Goal: Task Accomplishment & Management: Use online tool/utility

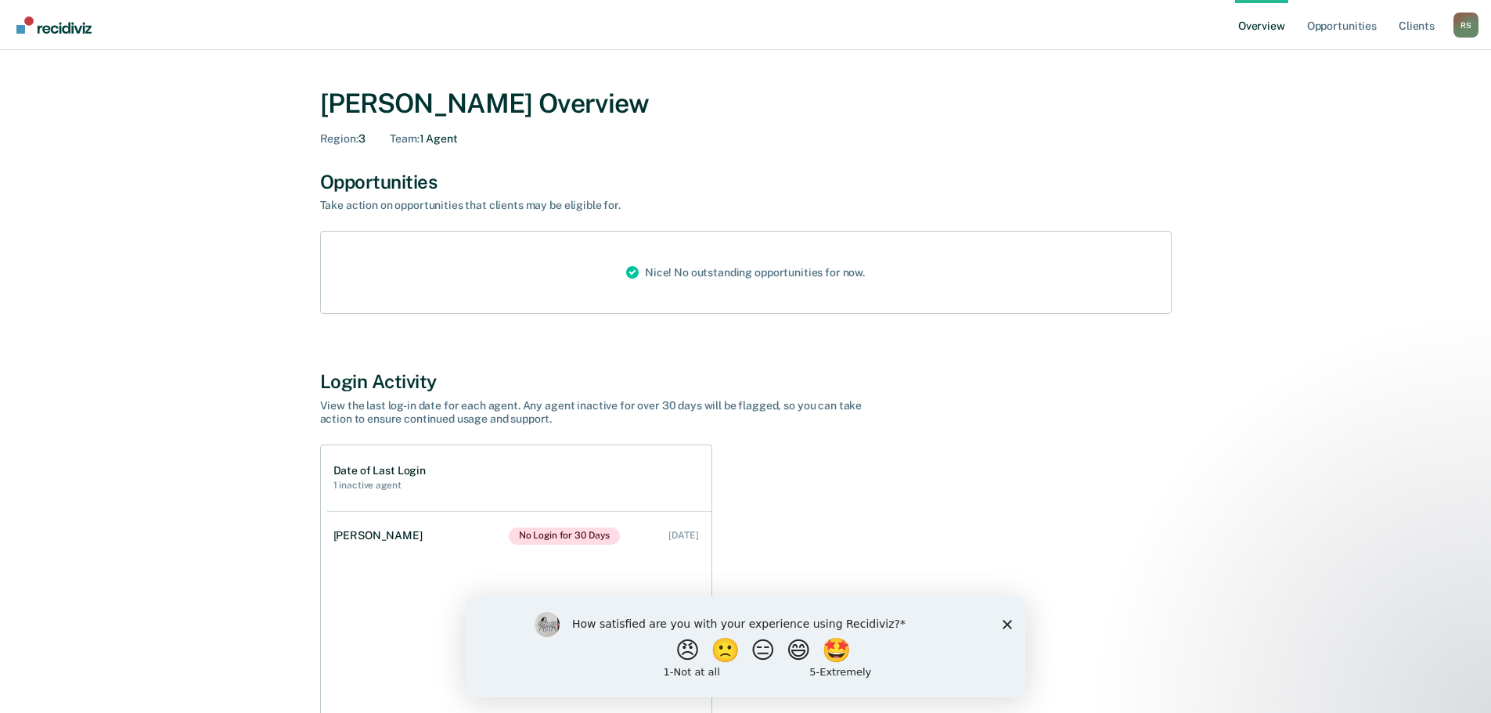
drag, startPoint x: 1435, startPoint y: 1075, endPoint x: 1004, endPoint y: 623, distance: 623.9
click at [1004, 623] on icon "Close survey" at bounding box center [1006, 623] width 9 height 9
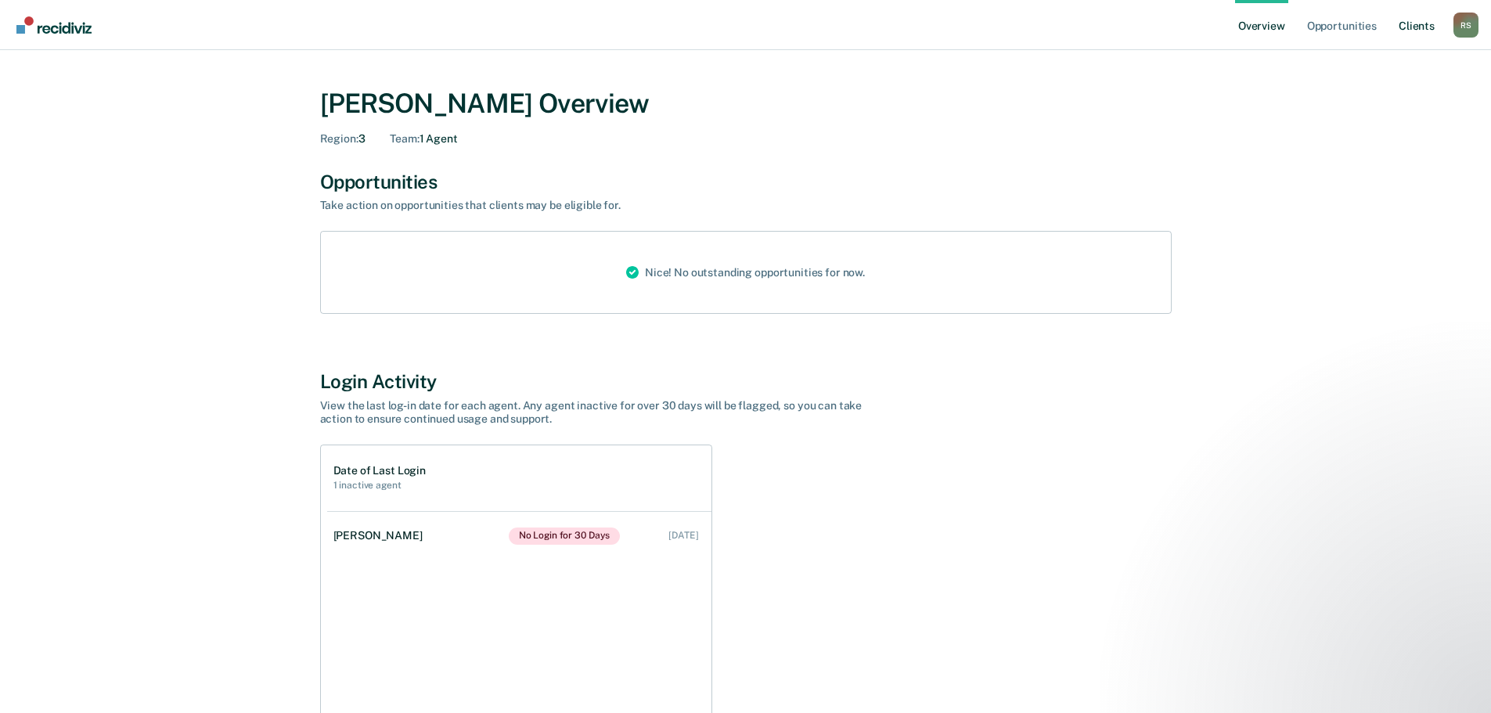
click at [1418, 25] on link "Client s" at bounding box center [1417, 25] width 42 height 50
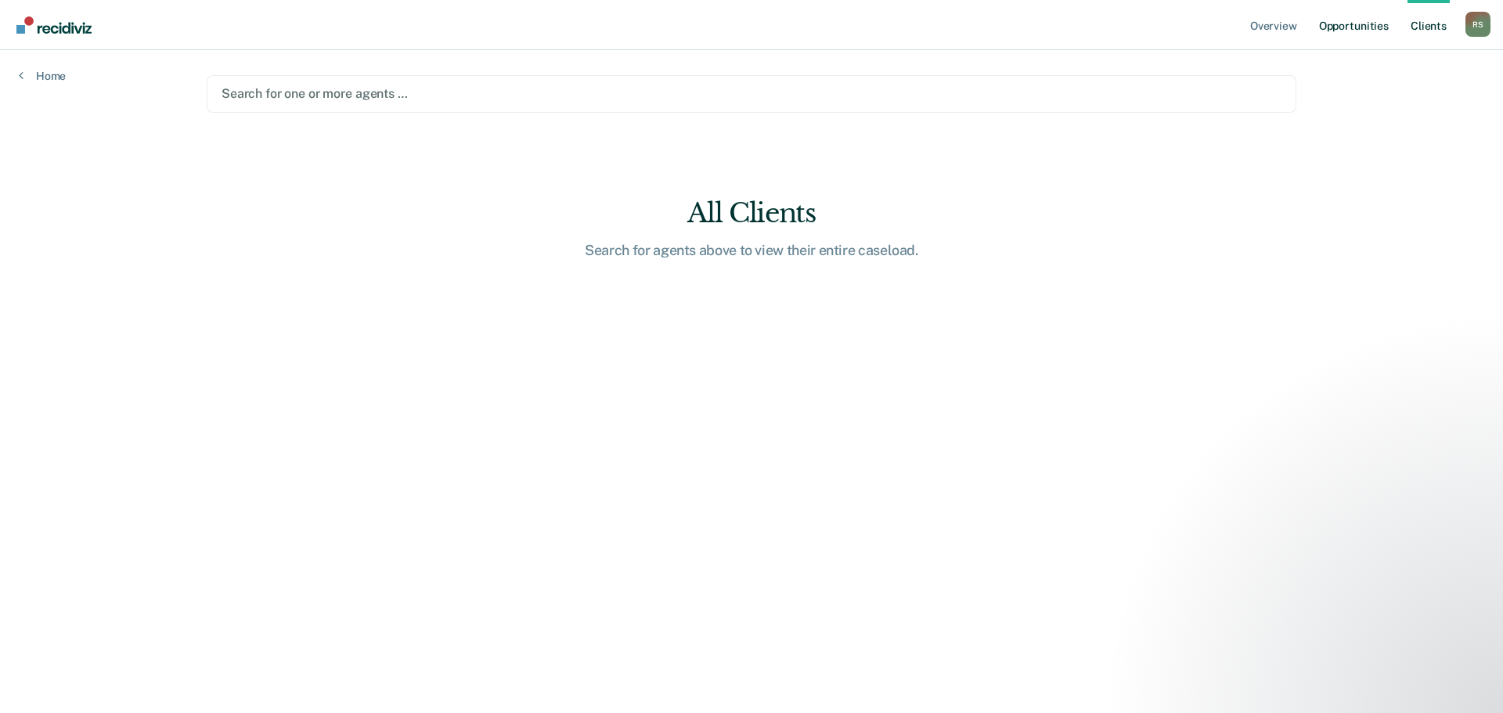
click at [1342, 25] on link "Opportunities" at bounding box center [1354, 25] width 76 height 50
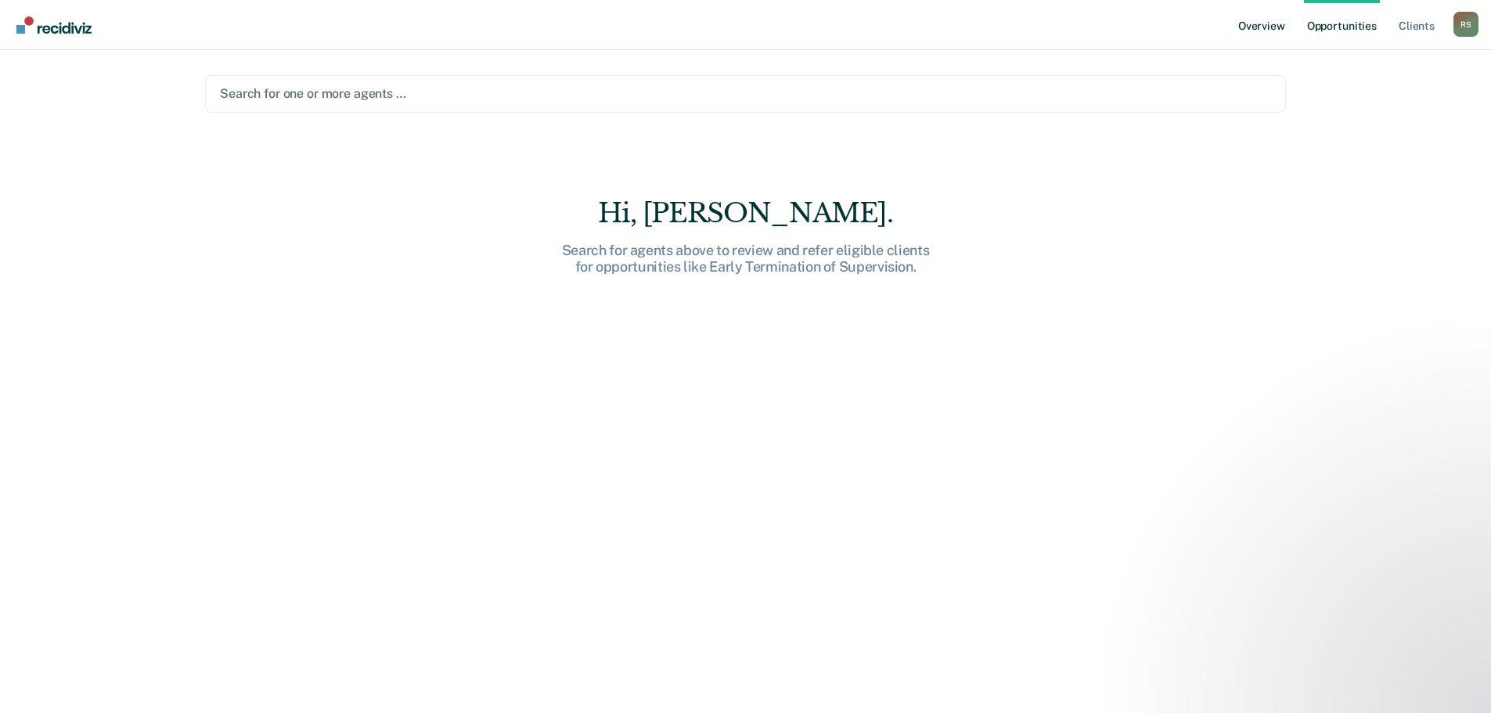
click at [1261, 30] on link "Overview" at bounding box center [1261, 25] width 53 height 50
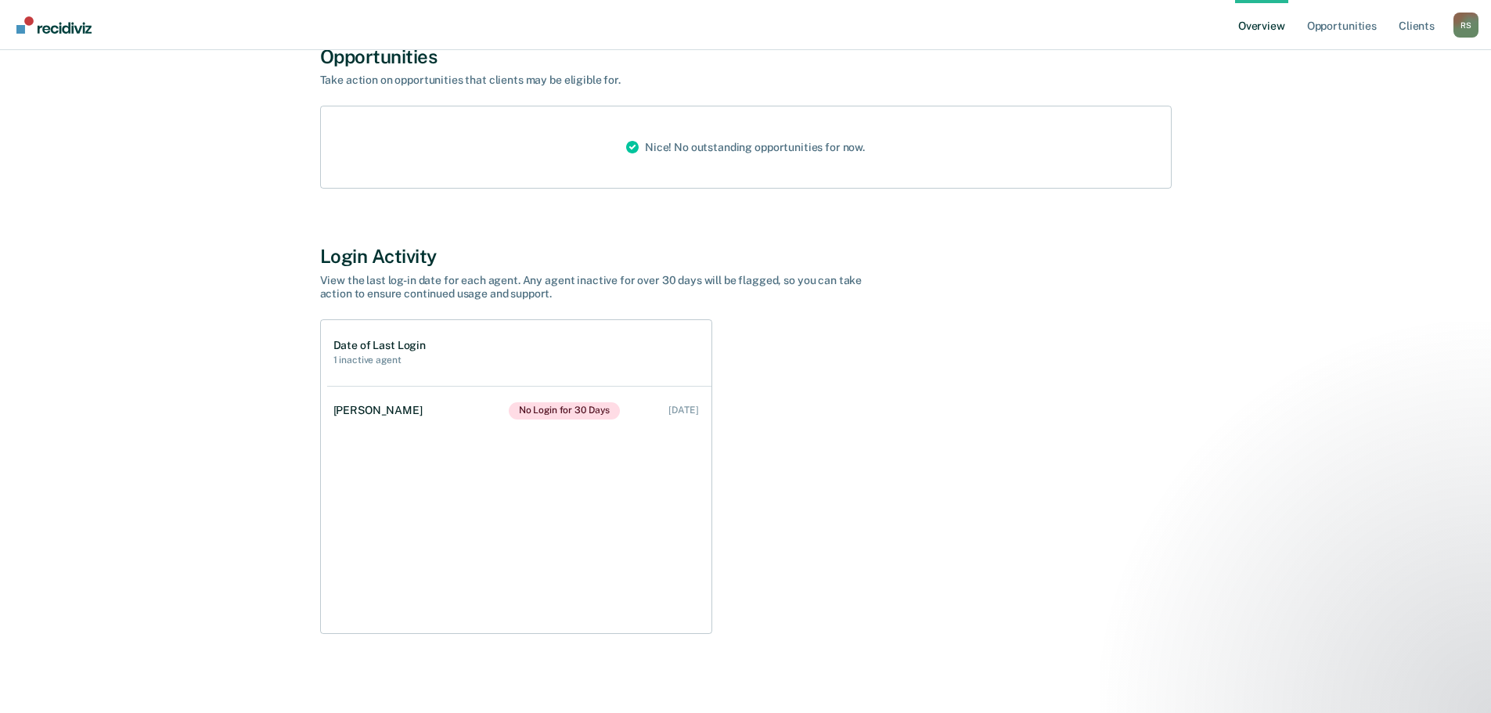
scroll to position [128, 0]
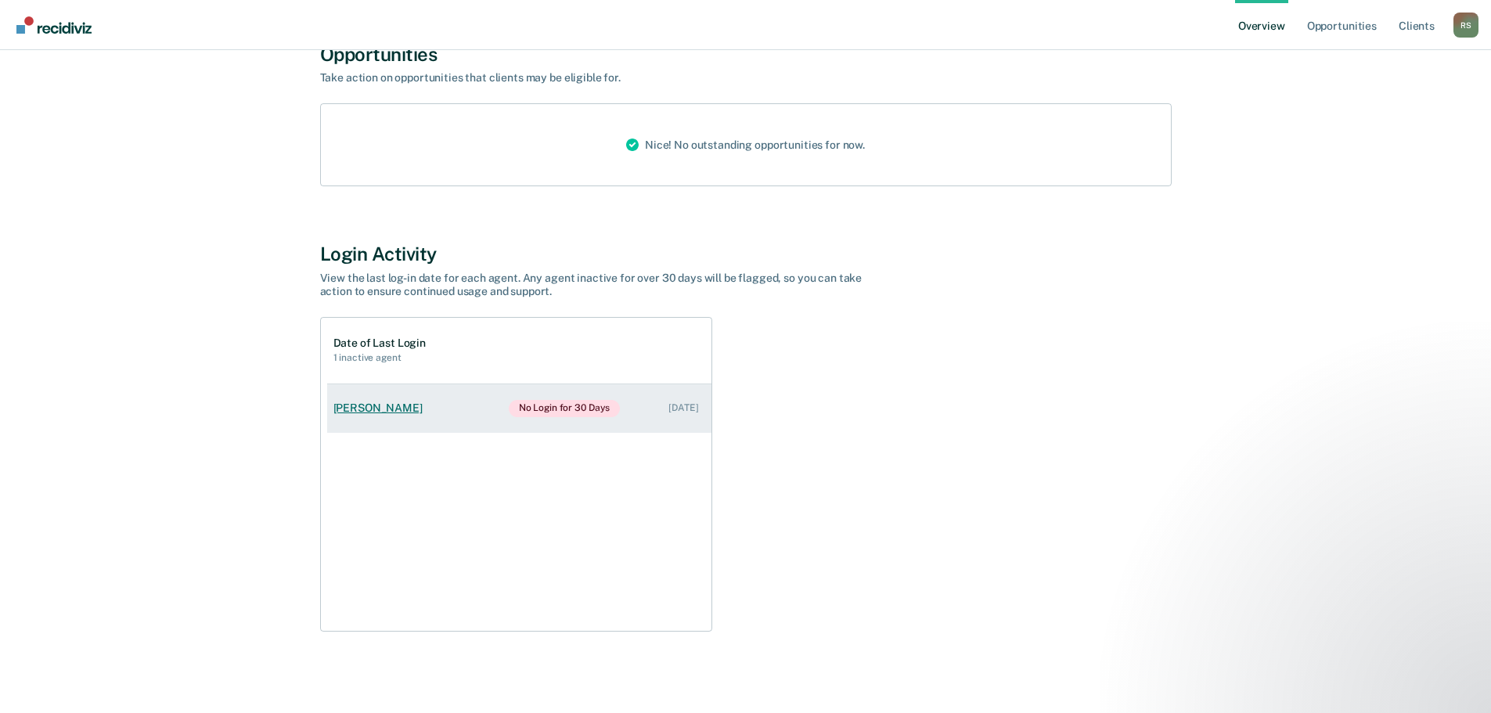
click at [383, 409] on div "[PERSON_NAME]" at bounding box center [380, 408] width 95 height 13
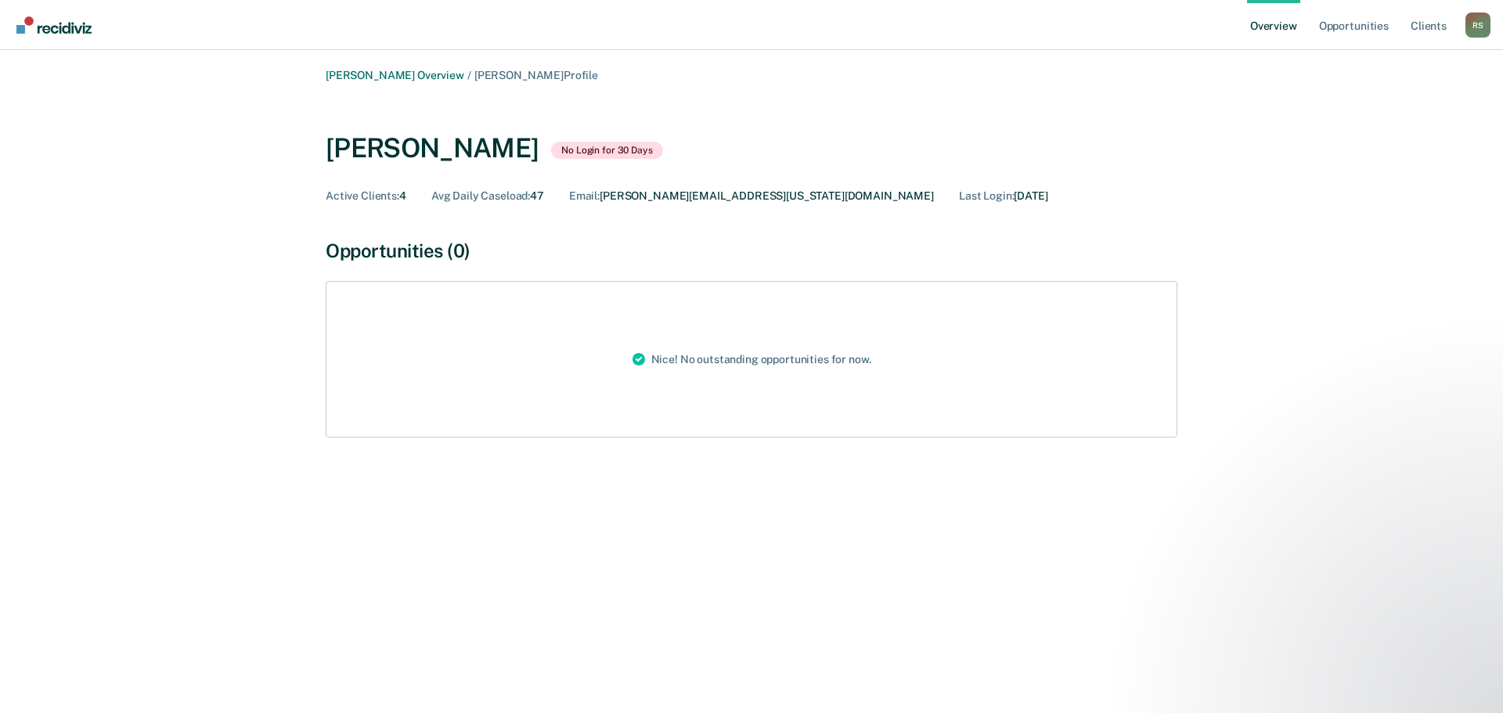
click at [1284, 28] on link "Overview" at bounding box center [1273, 25] width 53 height 50
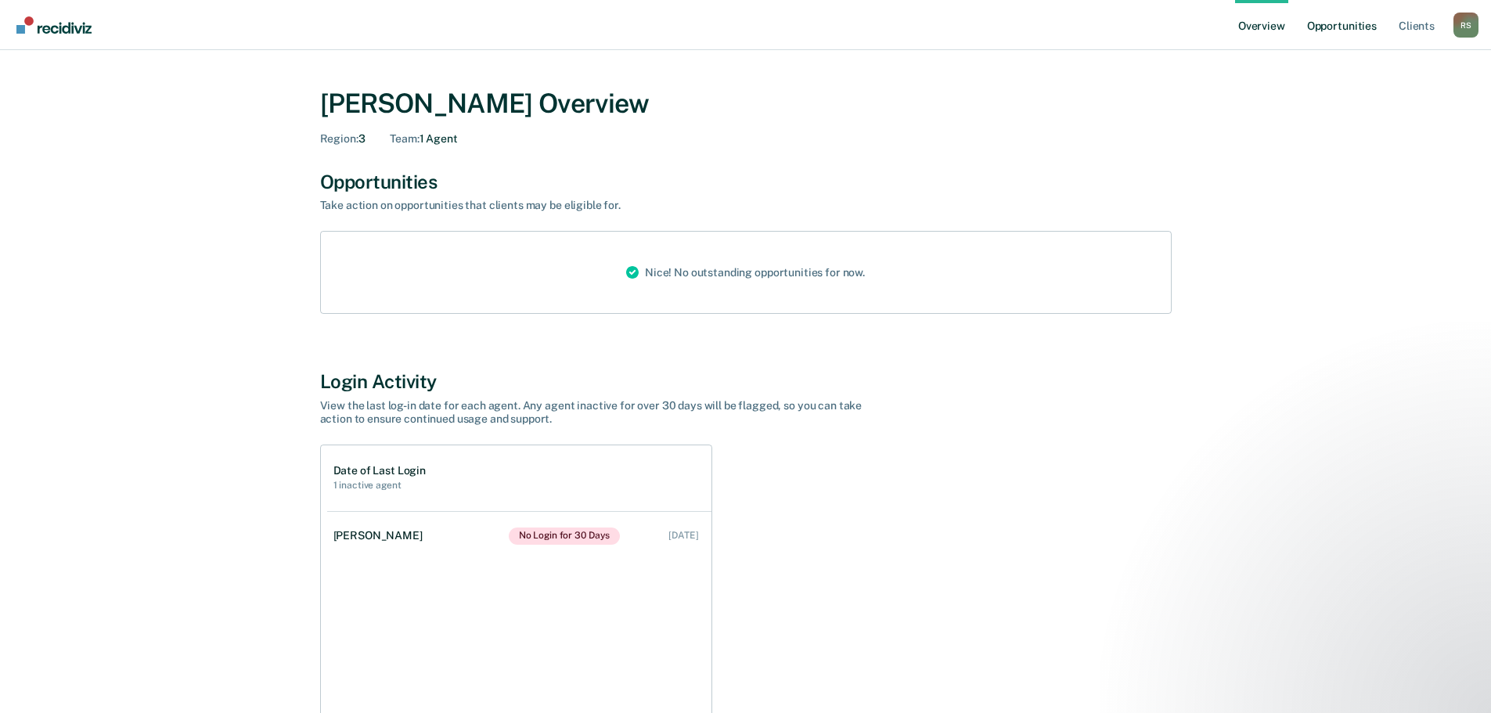
click at [1331, 27] on link "Opportunities" at bounding box center [1342, 25] width 76 height 50
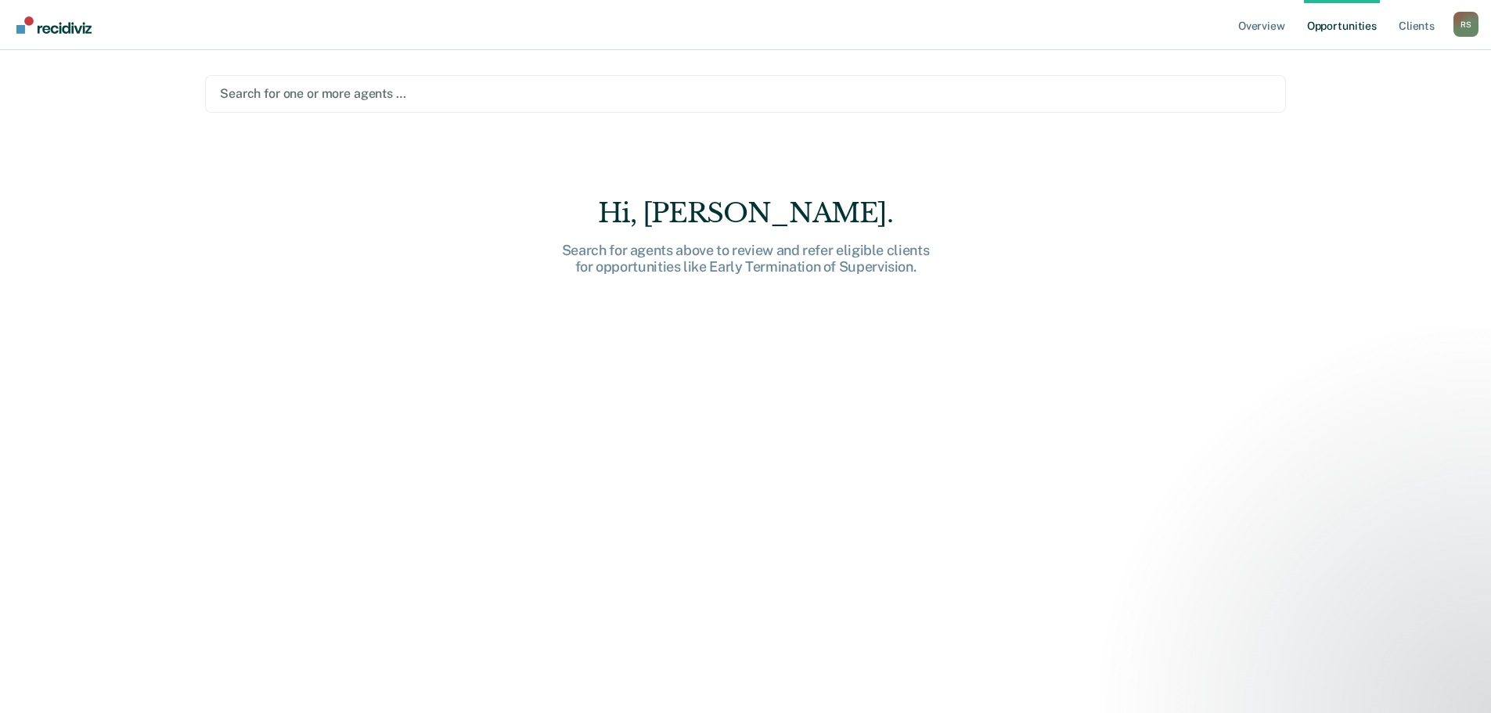
click at [440, 84] on div "Search for one or more agents …" at bounding box center [745, 93] width 1054 height 21
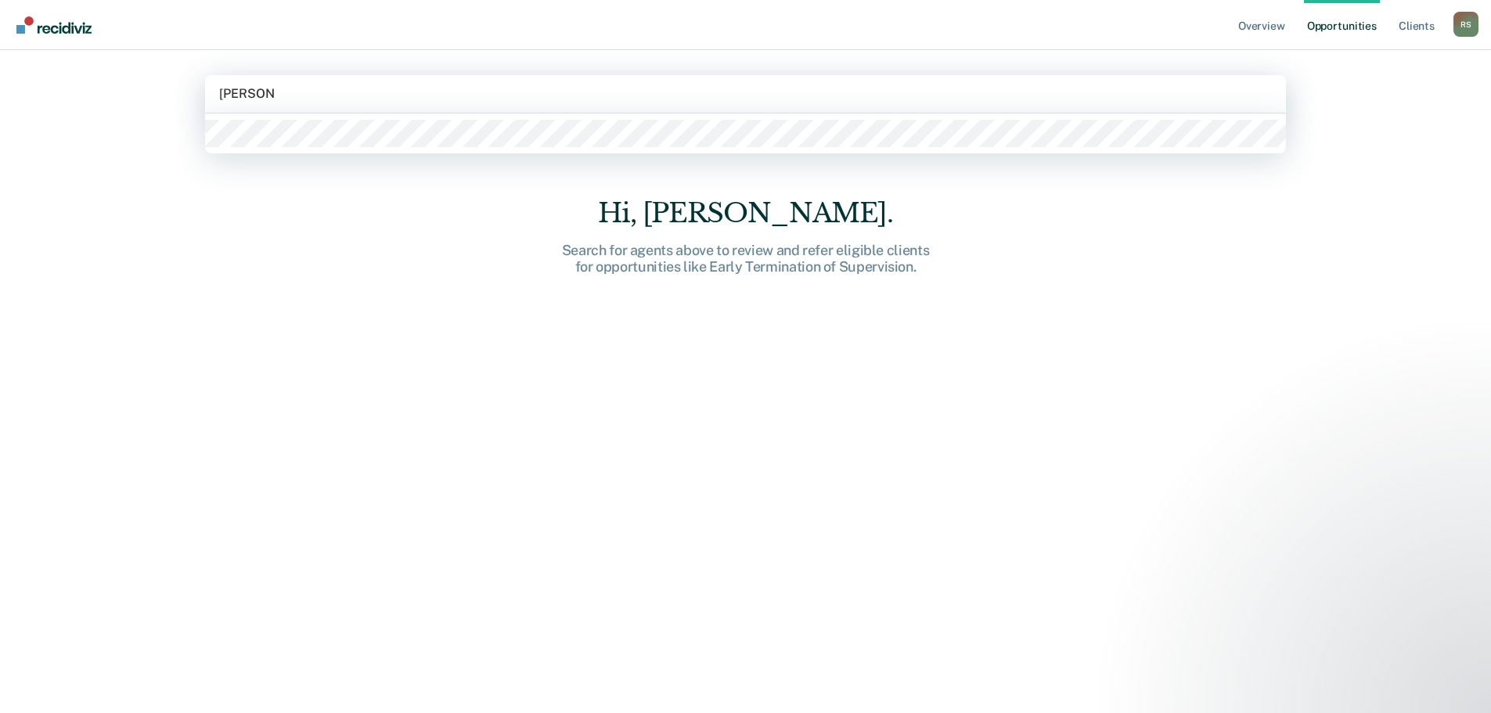
type input "[PERSON_NAME]"
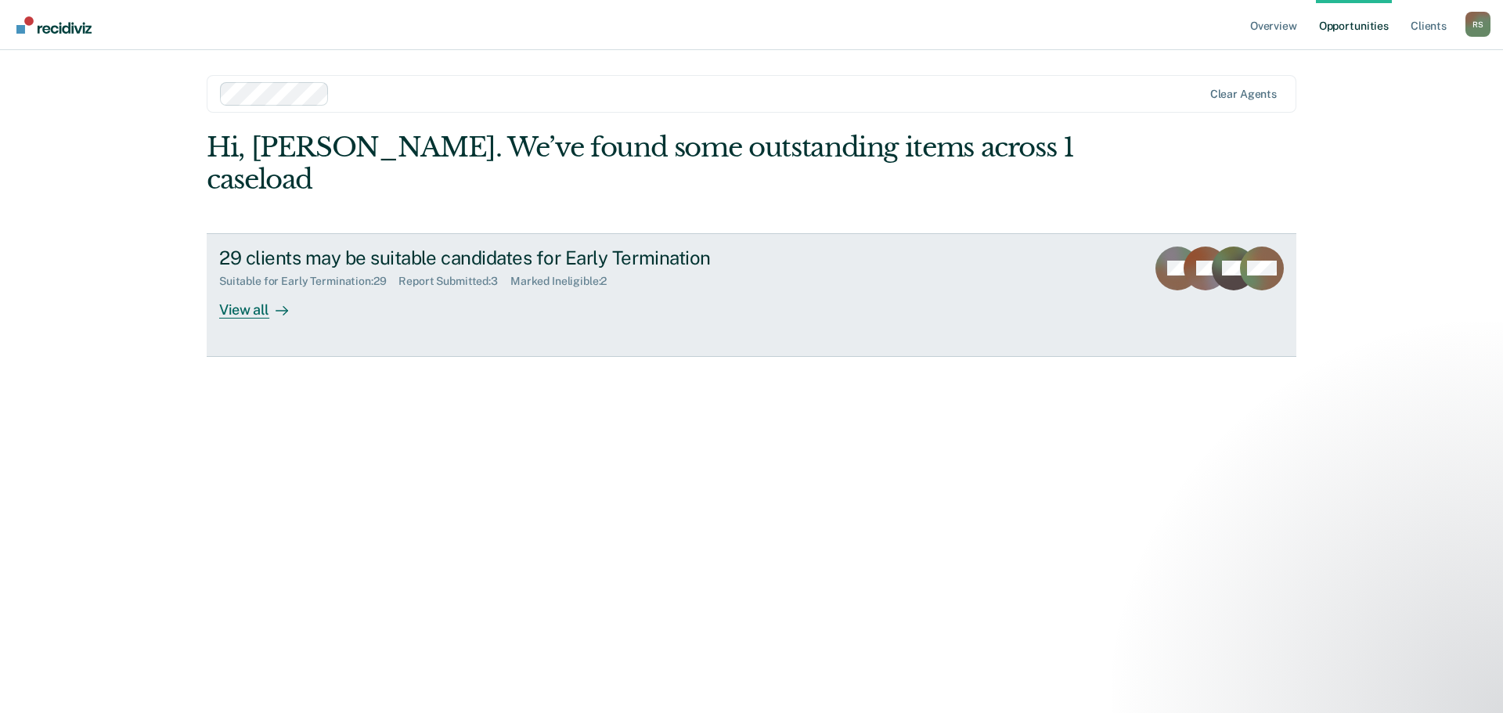
click at [241, 288] on div "View all" at bounding box center [263, 303] width 88 height 31
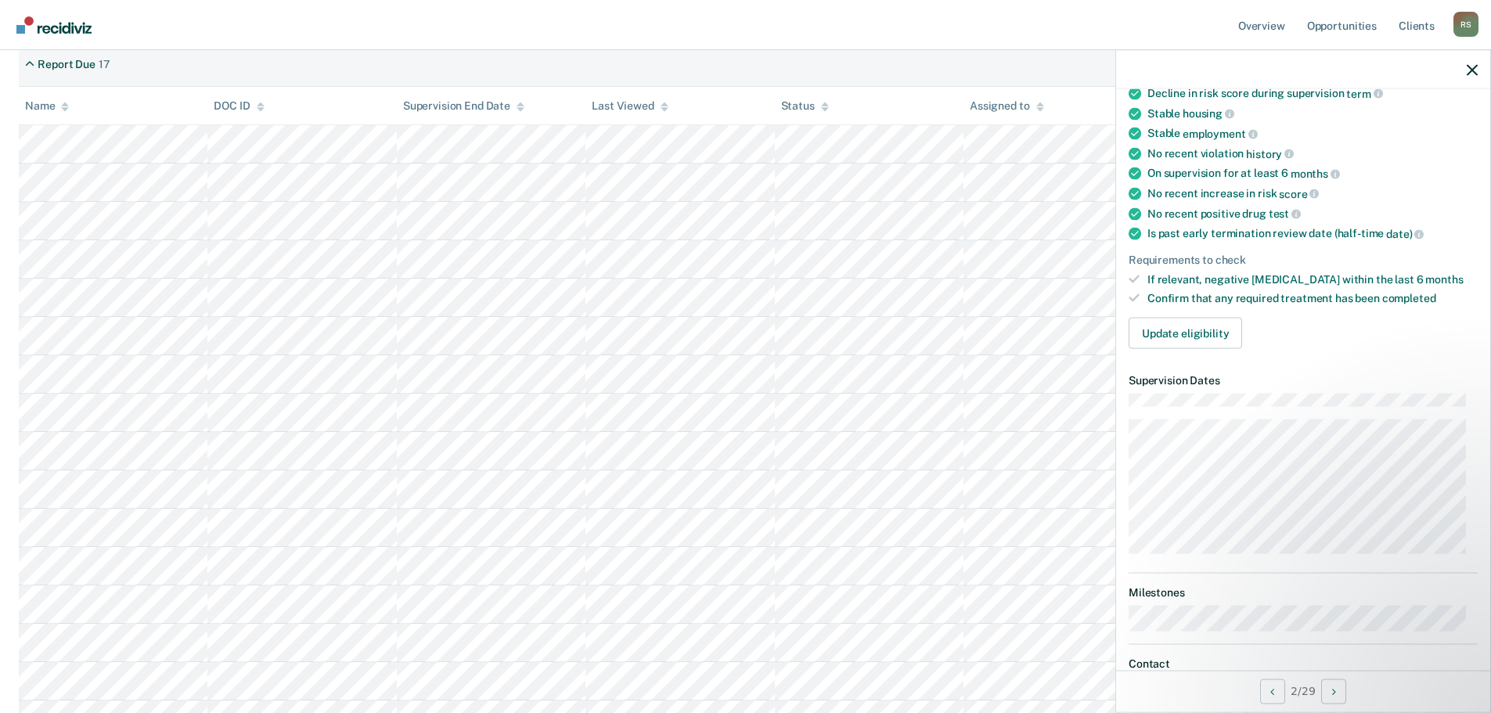
scroll to position [235, 0]
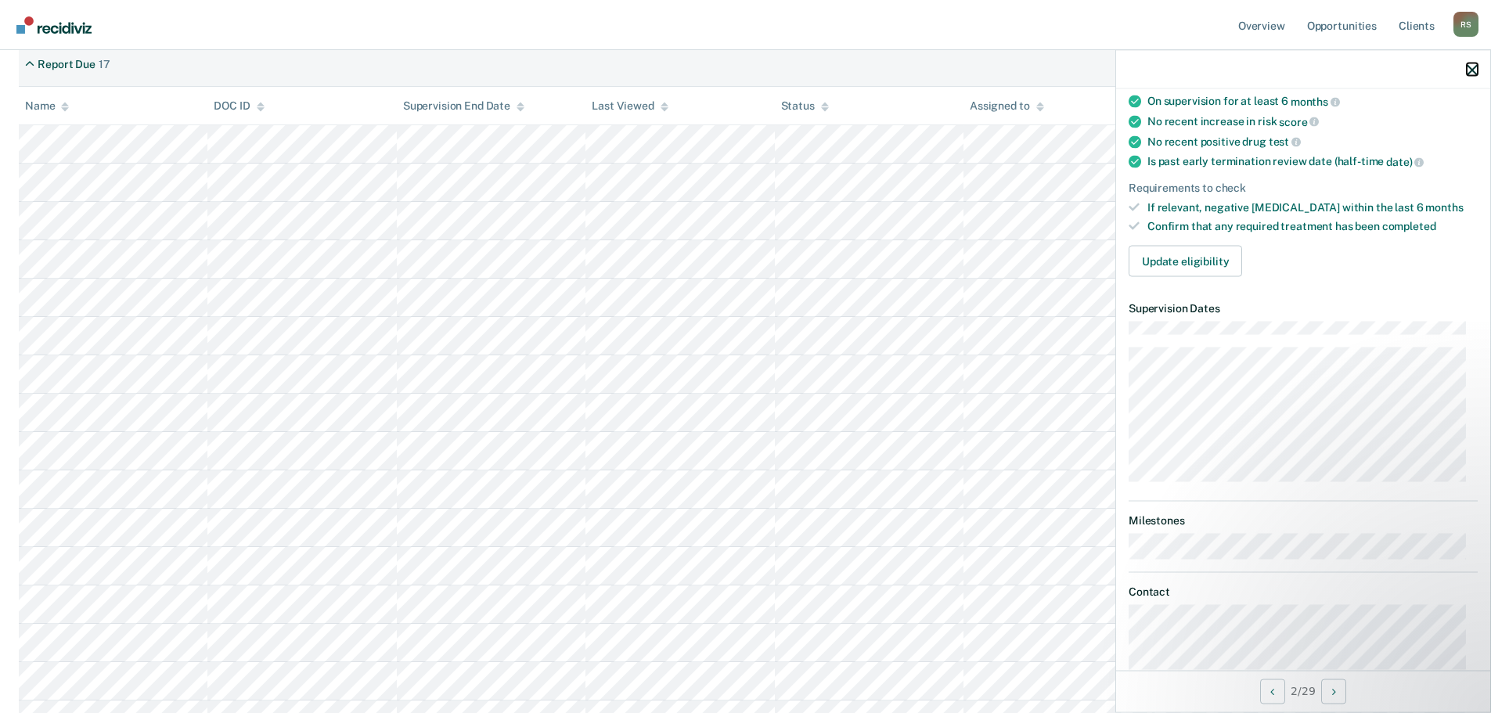
click at [1474, 69] on icon "button" at bounding box center [1472, 69] width 11 height 11
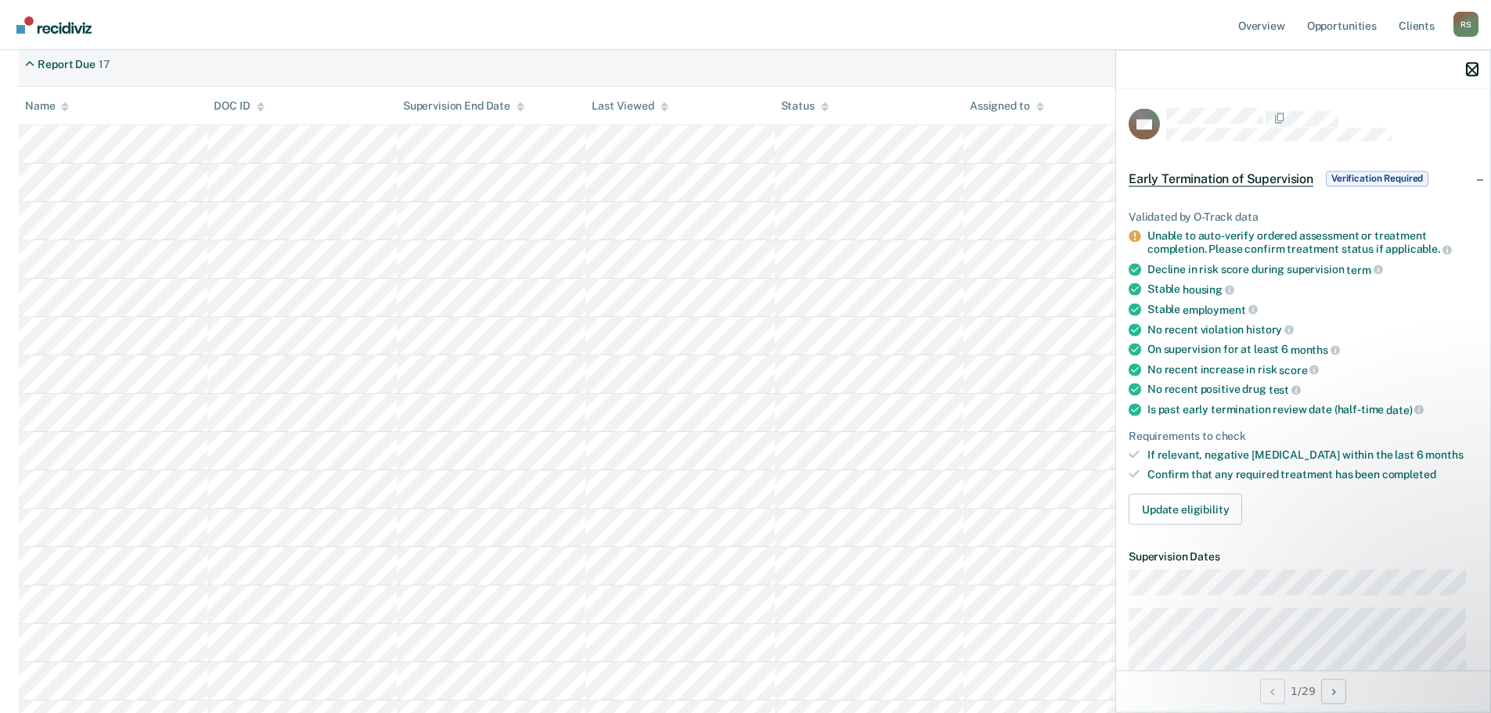
click at [1472, 67] on icon "button" at bounding box center [1472, 69] width 11 height 11
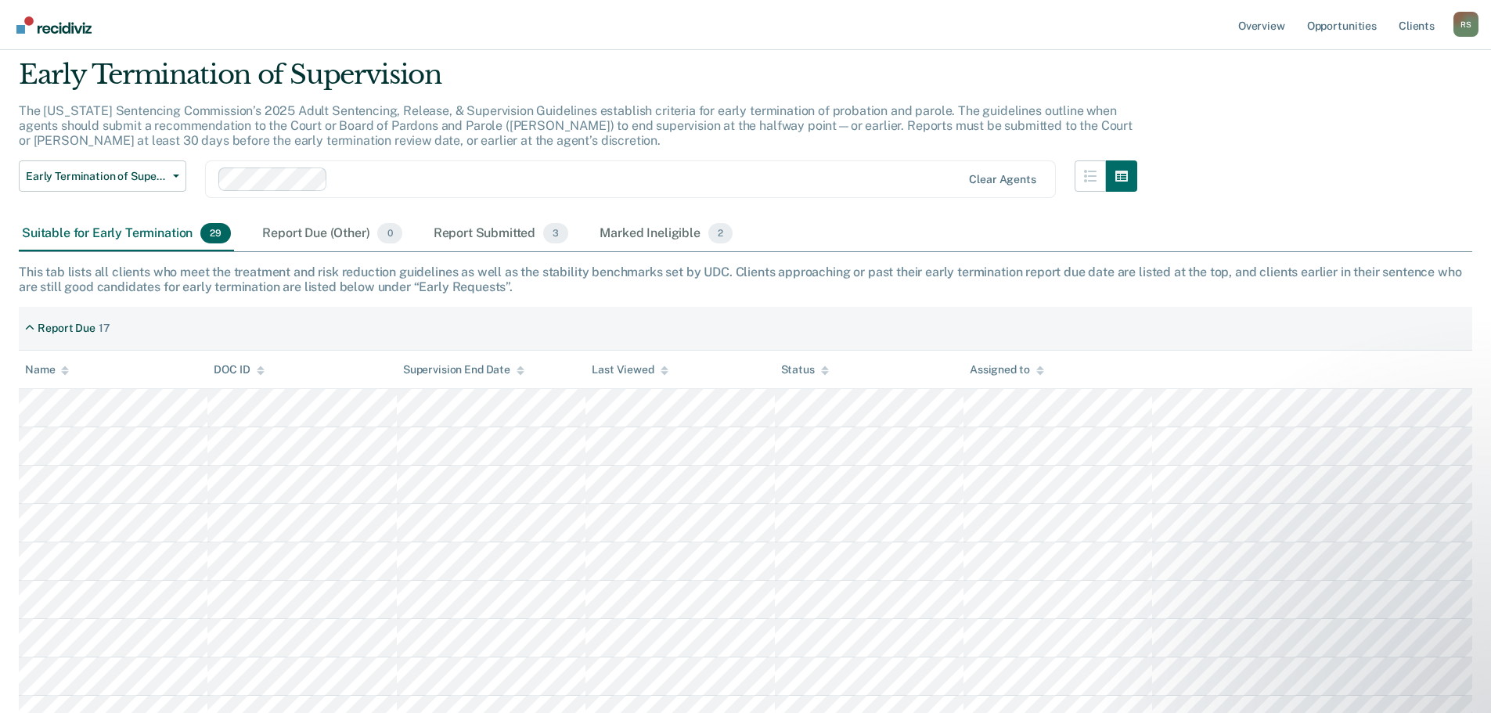
scroll to position [0, 0]
